Goal: Find contact information: Find contact information

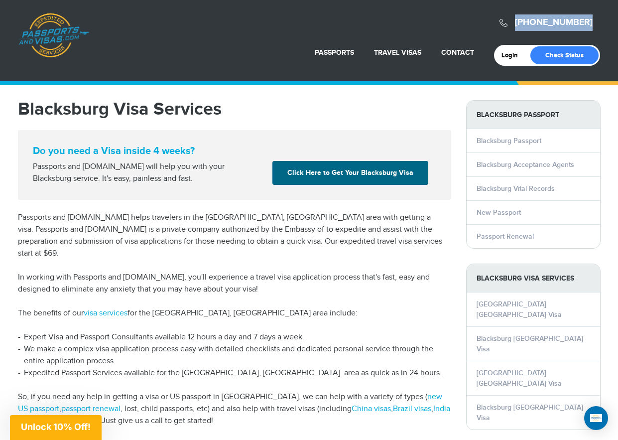
drag, startPoint x: 504, startPoint y: 18, endPoint x: 636, endPoint y: 18, distance: 132.0
click at [618, 18] on html "[PHONE_NUMBER] Passports & [DOMAIN_NAME] Login Check Status Passports Passport …" at bounding box center [309, 220] width 618 height 440
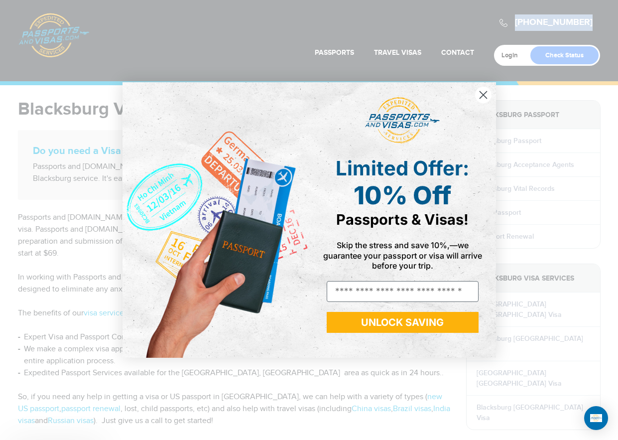
drag, startPoint x: 636, startPoint y: 18, endPoint x: 557, endPoint y: 18, distance: 79.2
drag, startPoint x: 557, startPoint y: 18, endPoint x: 356, endPoint y: 26, distance: 200.5
click at [356, 26] on div "Close dialog Limited Offer: 10% Off Passports & Visas! Skip the stress and save…" at bounding box center [309, 220] width 618 height 440
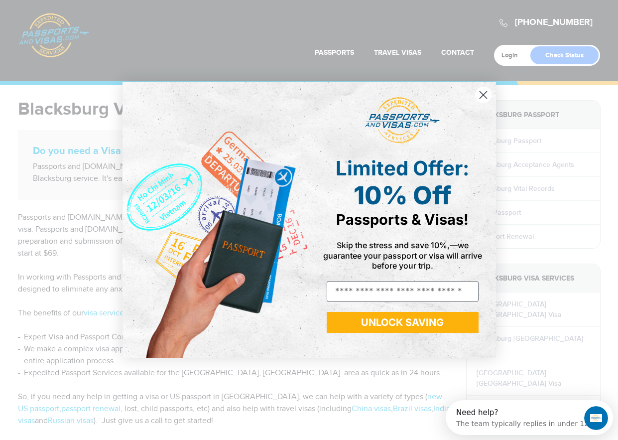
click at [480, 95] on circle "Close dialog" at bounding box center [483, 95] width 16 height 16
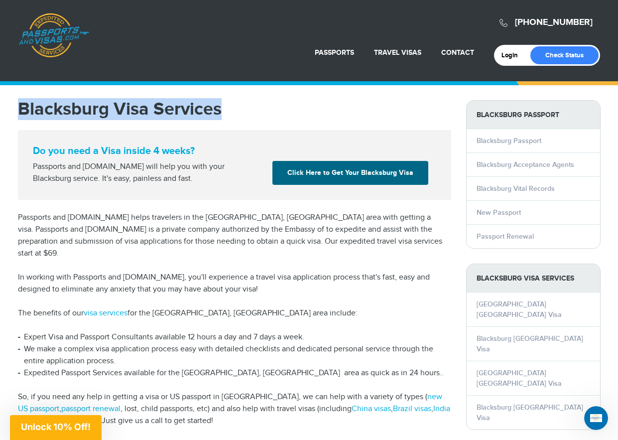
drag, startPoint x: 12, startPoint y: 109, endPoint x: 294, endPoint y: 110, distance: 282.5
click at [294, 110] on div "Blacksburg Visa Services Do you need a Visa inside 4 weeks? Passports and [DOMA…" at bounding box center [234, 325] width 448 height 451
copy h1 "Blacksburg Visa Services"
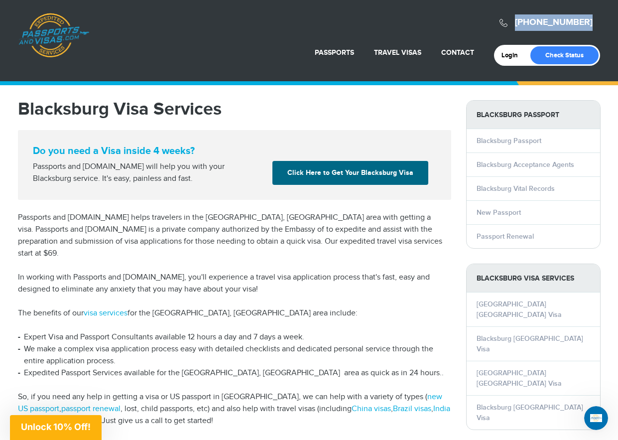
drag, startPoint x: 510, startPoint y: 24, endPoint x: 616, endPoint y: 24, distance: 105.6
click at [616, 24] on header "[PHONE_NUMBER] Passports & [DOMAIN_NAME] Login Check Status Passports Passport …" at bounding box center [309, 40] width 618 height 81
drag, startPoint x: 616, startPoint y: 24, endPoint x: 578, endPoint y: 29, distance: 38.1
copy div "[PHONE_NUMBER] Passports & [DOMAIN_NAME]"
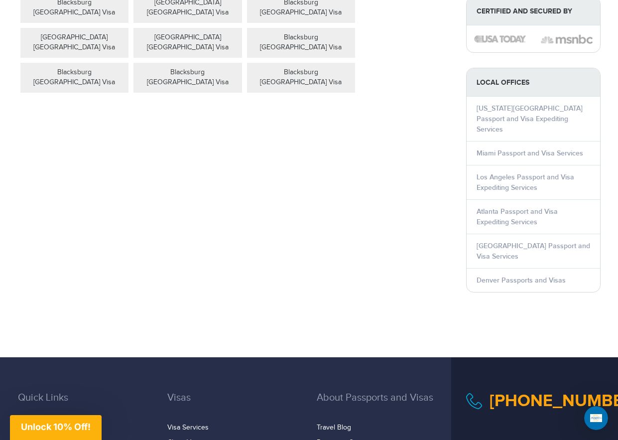
scroll to position [50, 0]
